Goal: Task Accomplishment & Management: Manage account settings

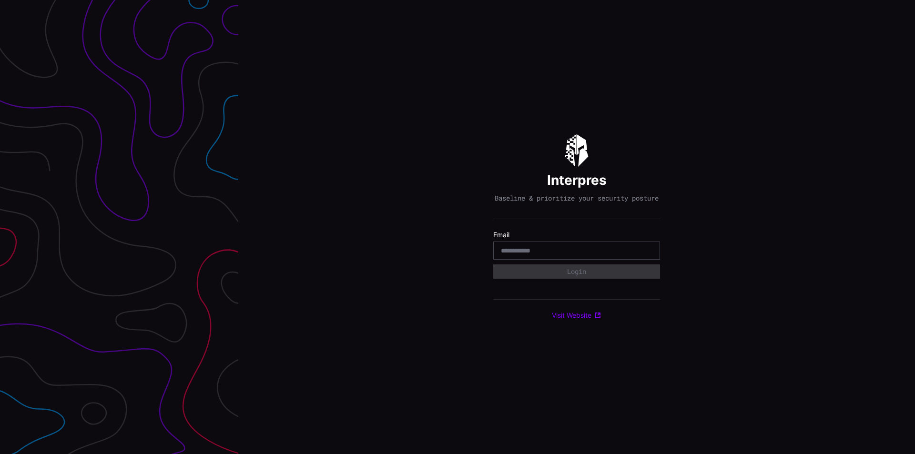
click at [406, 278] on div "Interpres Baseline & prioritize your security posture Email Login Visit Website" at bounding box center [576, 227] width 676 height 454
click at [593, 255] on input "email" at bounding box center [576, 250] width 151 height 9
type input "**********"
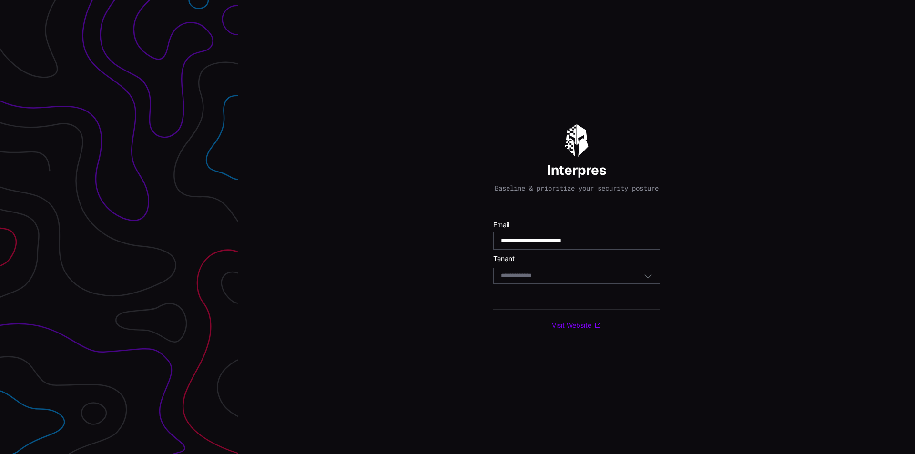
click at [534, 278] on input at bounding box center [525, 276] width 49 height 8
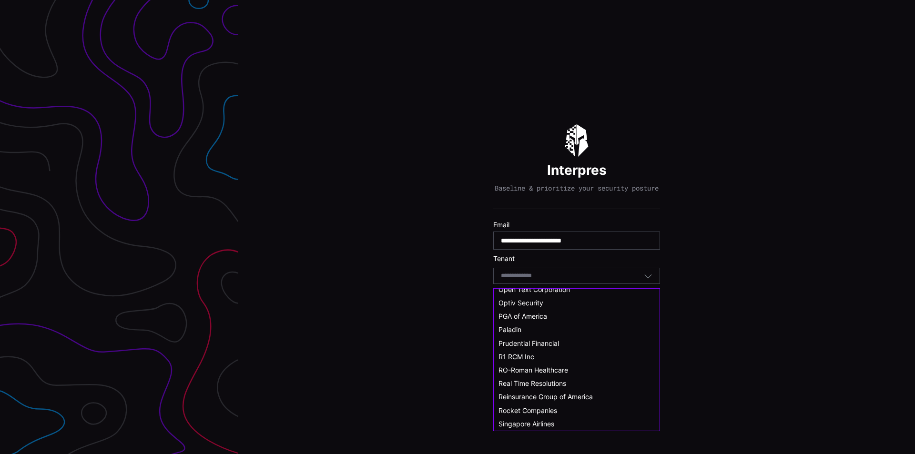
scroll to position [429, 0]
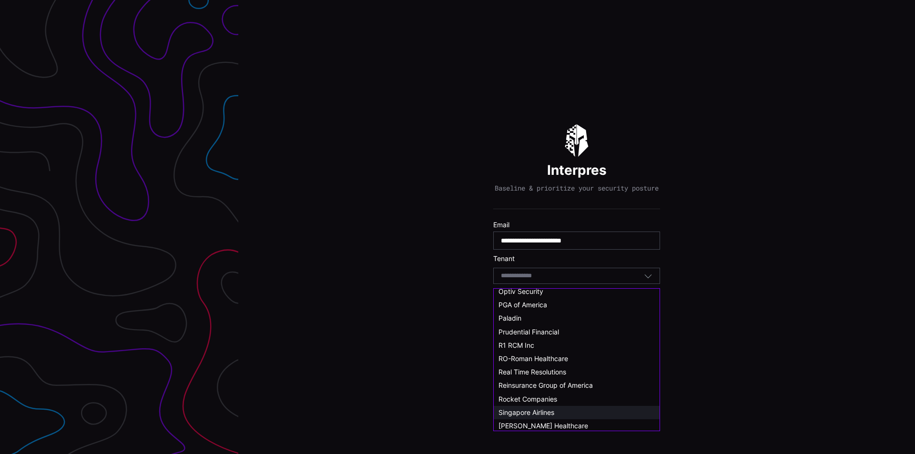
click at [535, 411] on span "Singapore Airlines" at bounding box center [526, 412] width 56 height 8
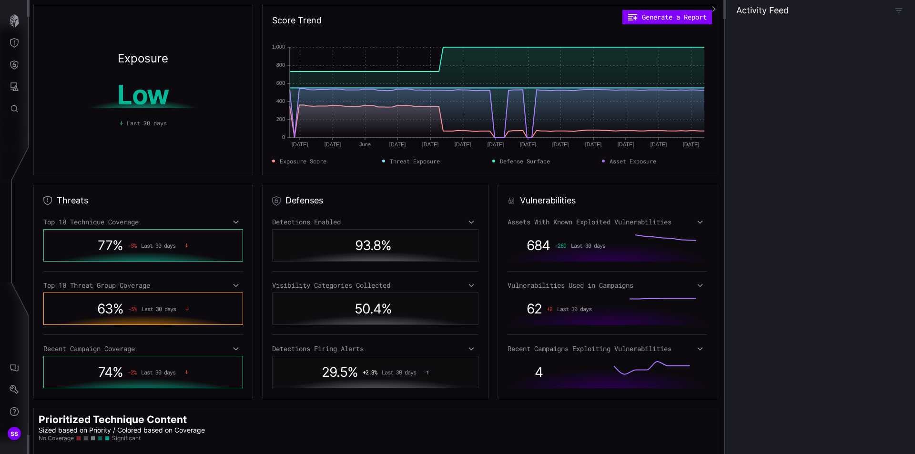
click at [755, 123] on div "Exposure score decreased by 2. about 8 hours ago" at bounding box center [822, 120] width 157 height 34
